Goal: Task Accomplishment & Management: Complete application form

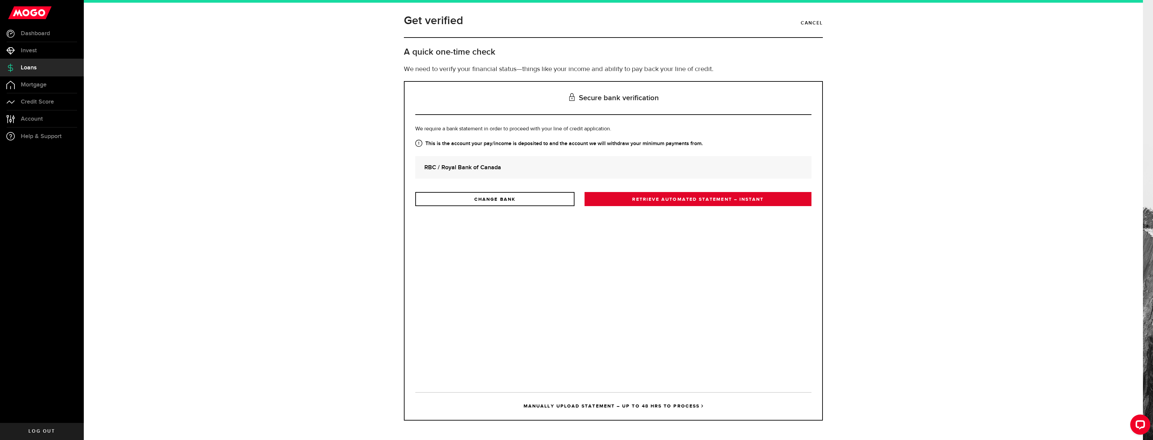
click at [651, 200] on link "RETRIEVE AUTOMATED STATEMENT – INSTANT" at bounding box center [697, 199] width 227 height 14
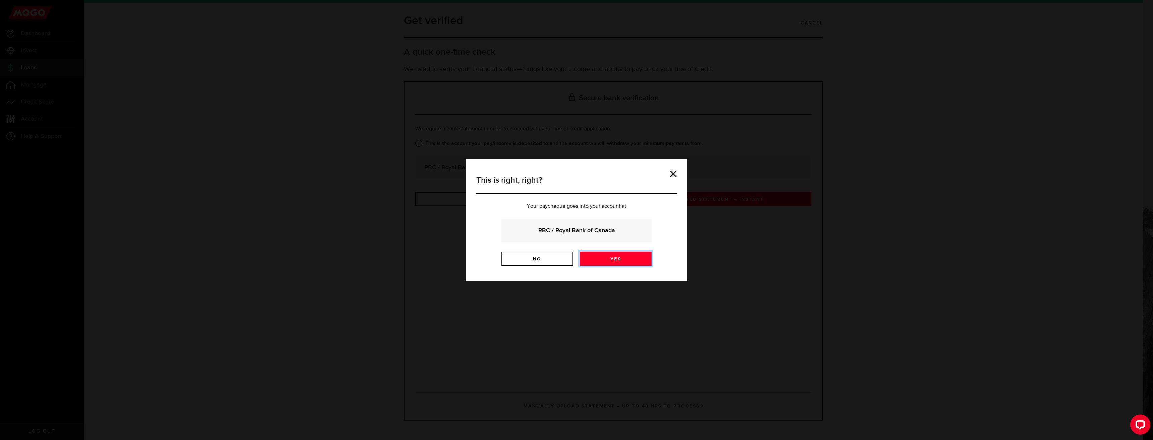
click at [605, 255] on link "Yes" at bounding box center [616, 259] width 72 height 14
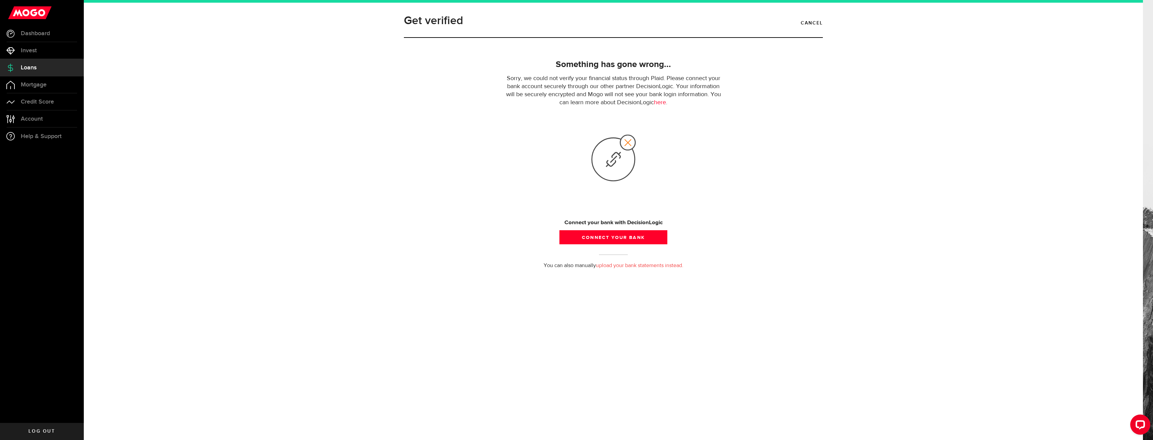
click at [624, 263] on link "upload your bank statements instead." at bounding box center [639, 265] width 87 height 5
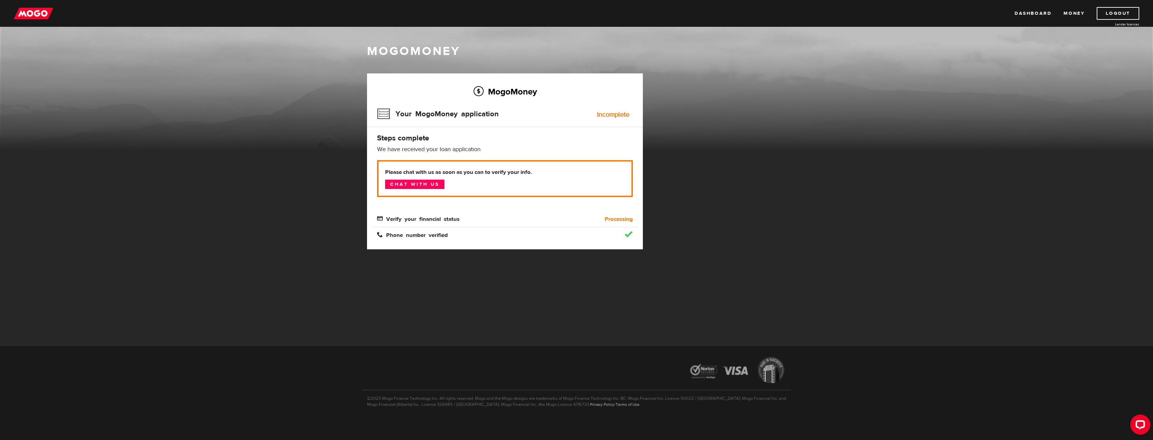
click at [409, 215] on div "Verify your financial status" at bounding box center [471, 219] width 199 height 8
click at [504, 215] on div "Verify your financial status" at bounding box center [471, 219] width 199 height 8
